Goal: Task Accomplishment & Management: Manage account settings

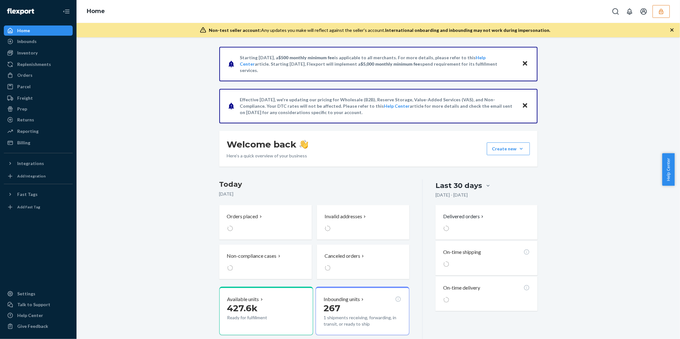
click at [667, 11] on button "button" at bounding box center [661, 11] width 17 height 13
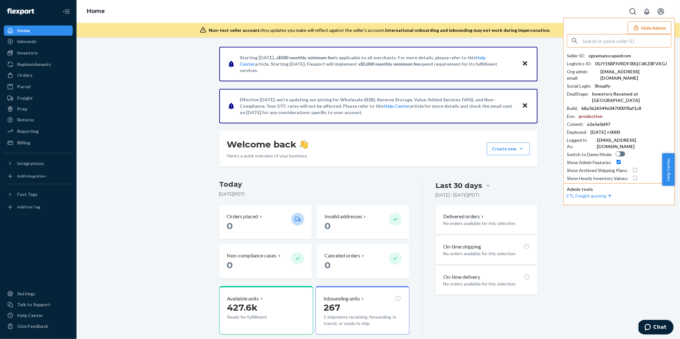
click at [625, 43] on input "text" at bounding box center [627, 40] width 89 height 13
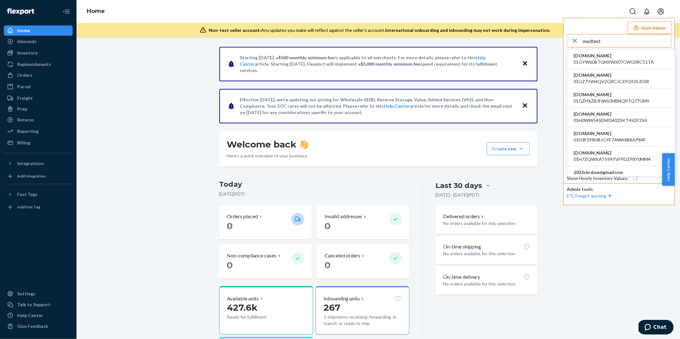
click at [611, 42] on input "owdtest" at bounding box center [627, 40] width 89 height 13
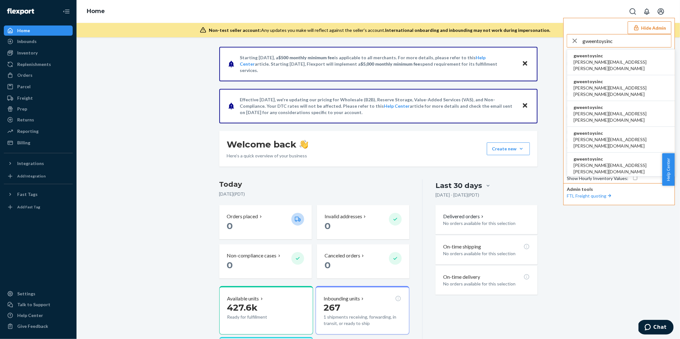
type input "gweentoysinc"
click at [604, 56] on span "gweentoysinc" at bounding box center [621, 56] width 95 height 6
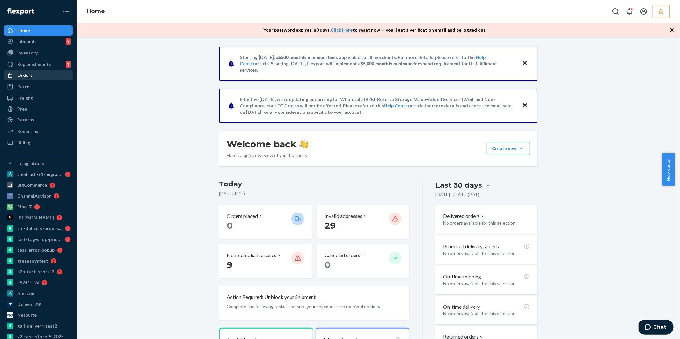
click at [38, 80] on div "Orders" at bounding box center [38, 75] width 68 height 9
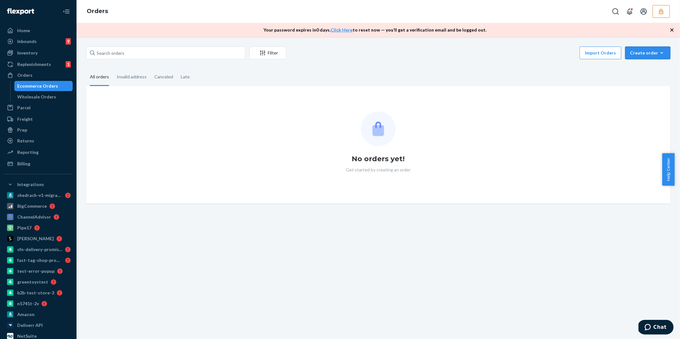
click at [654, 55] on div "Create order" at bounding box center [648, 53] width 36 height 6
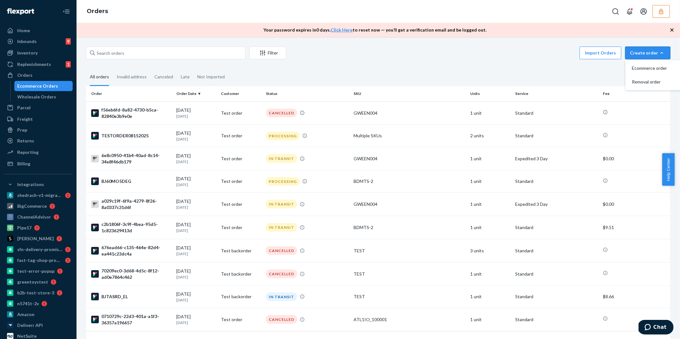
click at [360, 70] on fieldset "All orders Invalid address Canceled Late Not Imported" at bounding box center [378, 78] width 584 height 18
click at [461, 49] on div "Import Orders Create order Ecommerce order Removal order" at bounding box center [480, 54] width 380 height 14
click at [661, 16] on button "button" at bounding box center [661, 11] width 17 height 13
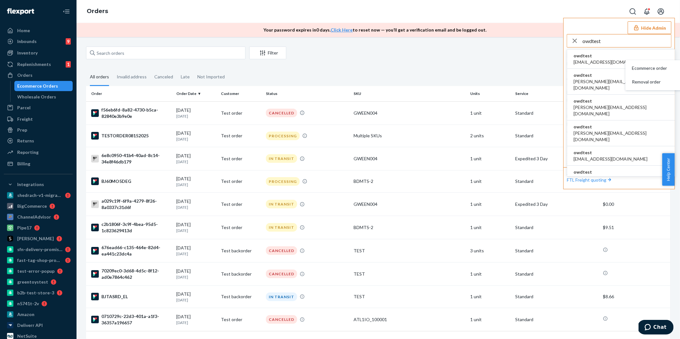
type input "owdtest"
click at [588, 61] on span "[EMAIL_ADDRESS][DOMAIN_NAME]" at bounding box center [611, 62] width 74 height 6
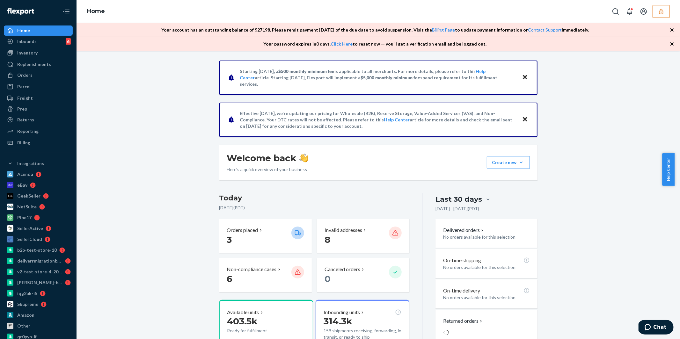
click at [658, 13] on button "button" at bounding box center [661, 11] width 17 height 13
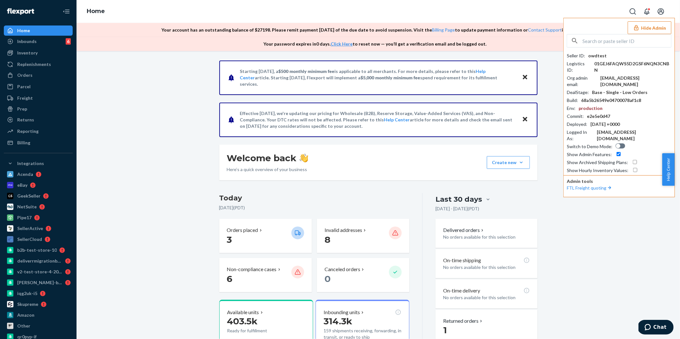
click at [658, 13] on icon "Open account menu" at bounding box center [661, 12] width 8 height 8
click at [556, 19] on div "Home Hide Admin Seller ID : owdtest Logistics ID : 01GEJ6FAQWS5D2GSF6NQN3CNBN O…" at bounding box center [379, 11] width 604 height 23
click at [549, 14] on div "Home Hide Admin Seller ID : owdtest Logistics ID : 01GEJ6FAQWS5D2GSF6NQN3CNBN O…" at bounding box center [379, 11] width 604 height 23
click at [649, 28] on button "Hide Admin" at bounding box center [650, 27] width 44 height 13
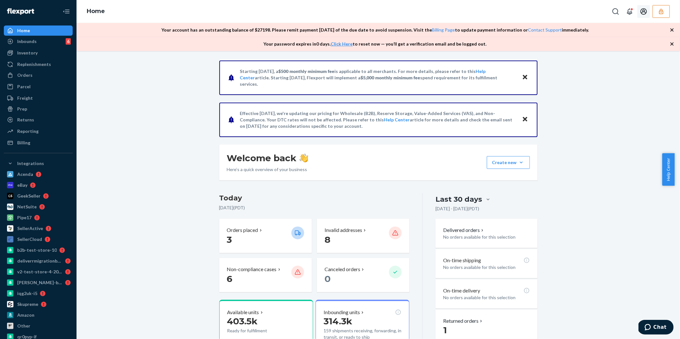
click at [639, 12] on button "Open account menu" at bounding box center [643, 11] width 13 height 13
click at [569, 11] on div "Home Settings Log out" at bounding box center [379, 11] width 604 height 23
click at [33, 72] on div "Orders" at bounding box center [38, 75] width 68 height 9
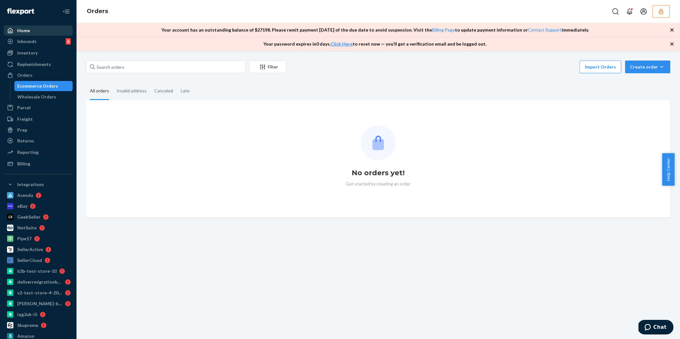
click at [25, 31] on div "Home" at bounding box center [23, 30] width 13 height 6
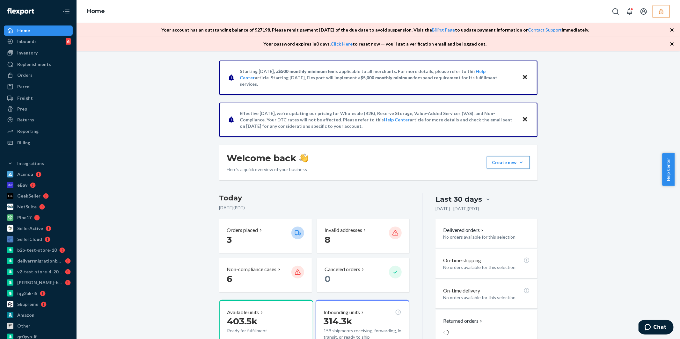
click at [520, 163] on button "Create new Create new inbound Create new order Create new product" at bounding box center [508, 162] width 43 height 13
click at [589, 83] on div "Starting July 1, 2025, a $500 monthly minimum fee is applicable to all merchant…" at bounding box center [378, 294] width 594 height 467
click at [26, 77] on div "Orders" at bounding box center [24, 75] width 15 height 6
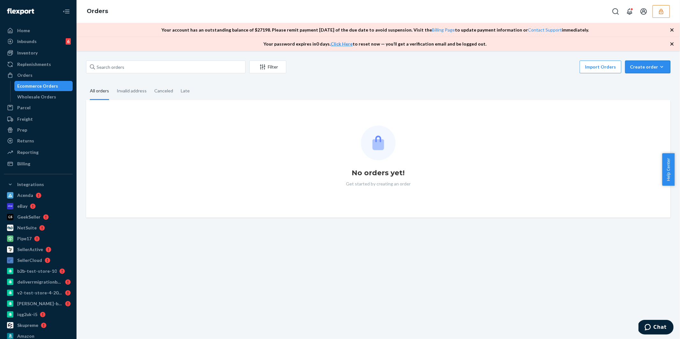
click at [654, 73] on button "Create order Ecommerce order Removal order Bulk Cancel Orders" at bounding box center [647, 67] width 45 height 13
click at [641, 110] on span "Bulk Cancel Orders" at bounding box center [652, 109] width 40 height 4
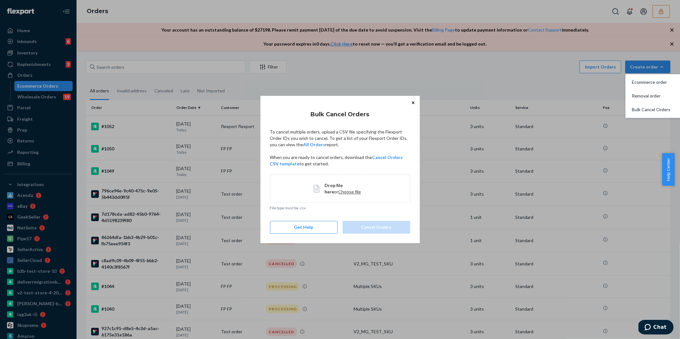
click at [414, 103] on icon "Close" at bounding box center [413, 103] width 3 height 4
